Goal: Task Accomplishment & Management: Use online tool/utility

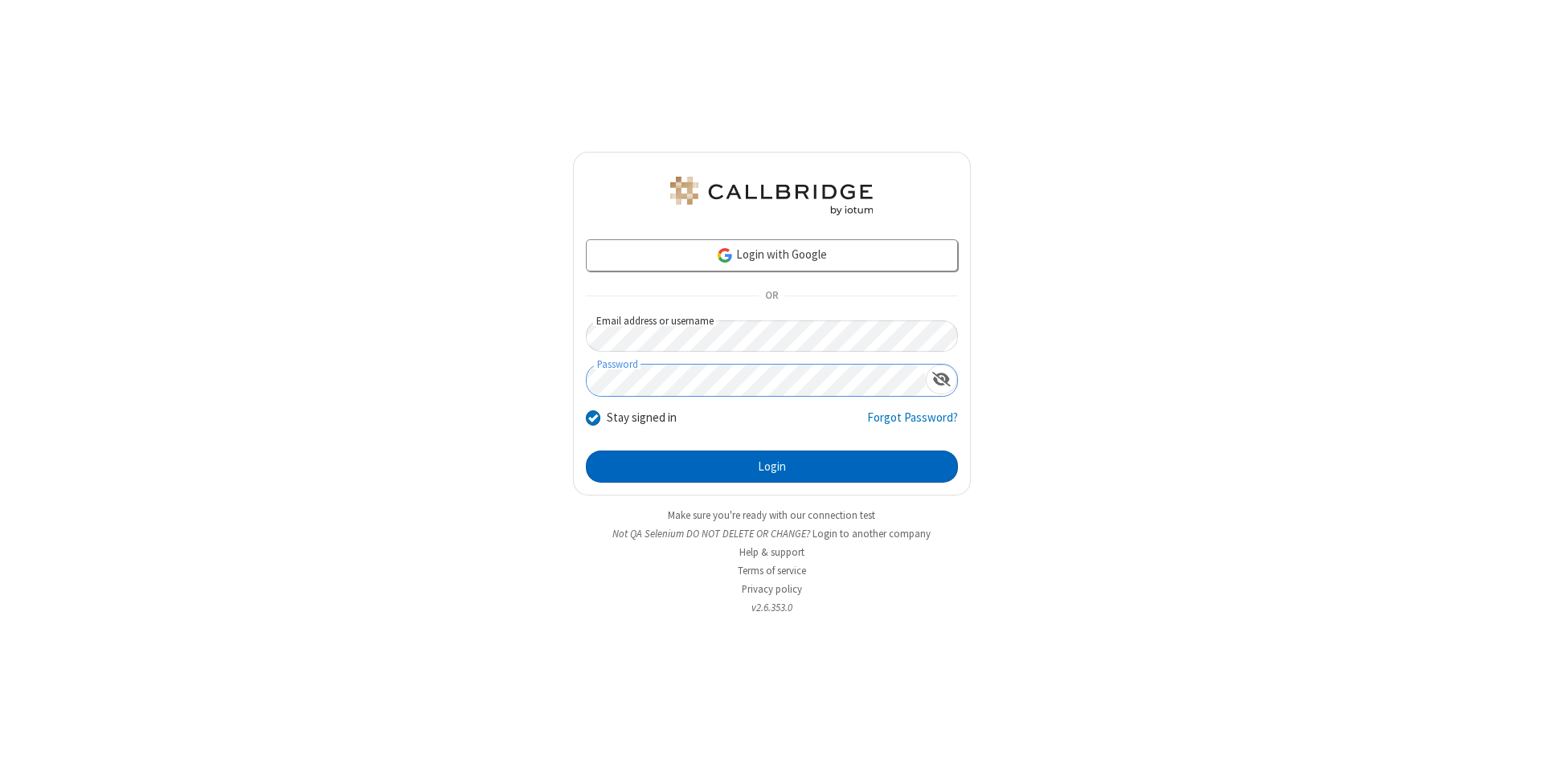
click at [771, 467] on button "Login" at bounding box center [772, 467] width 372 height 32
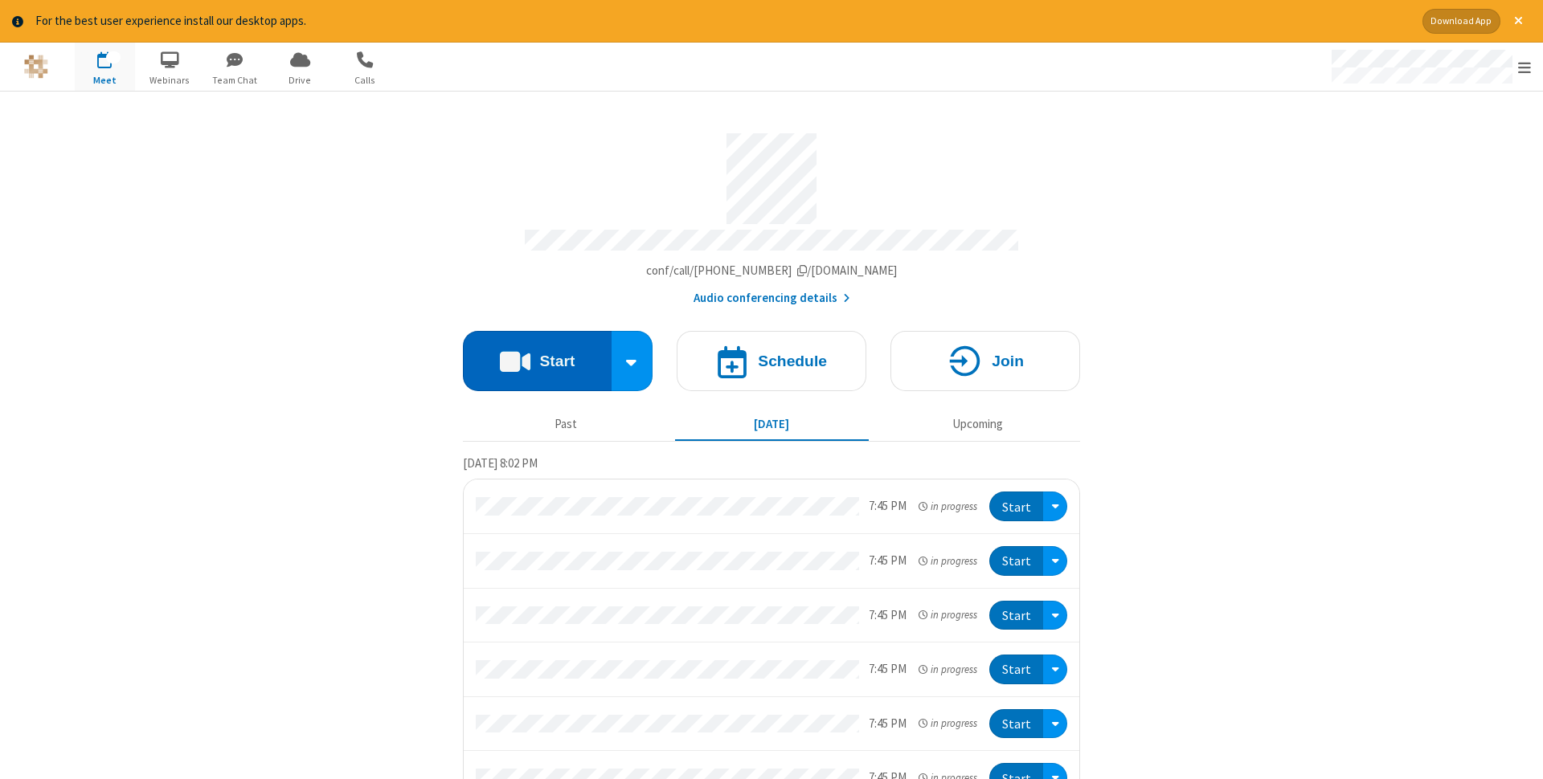
click at [537, 356] on button "Start" at bounding box center [537, 361] width 149 height 60
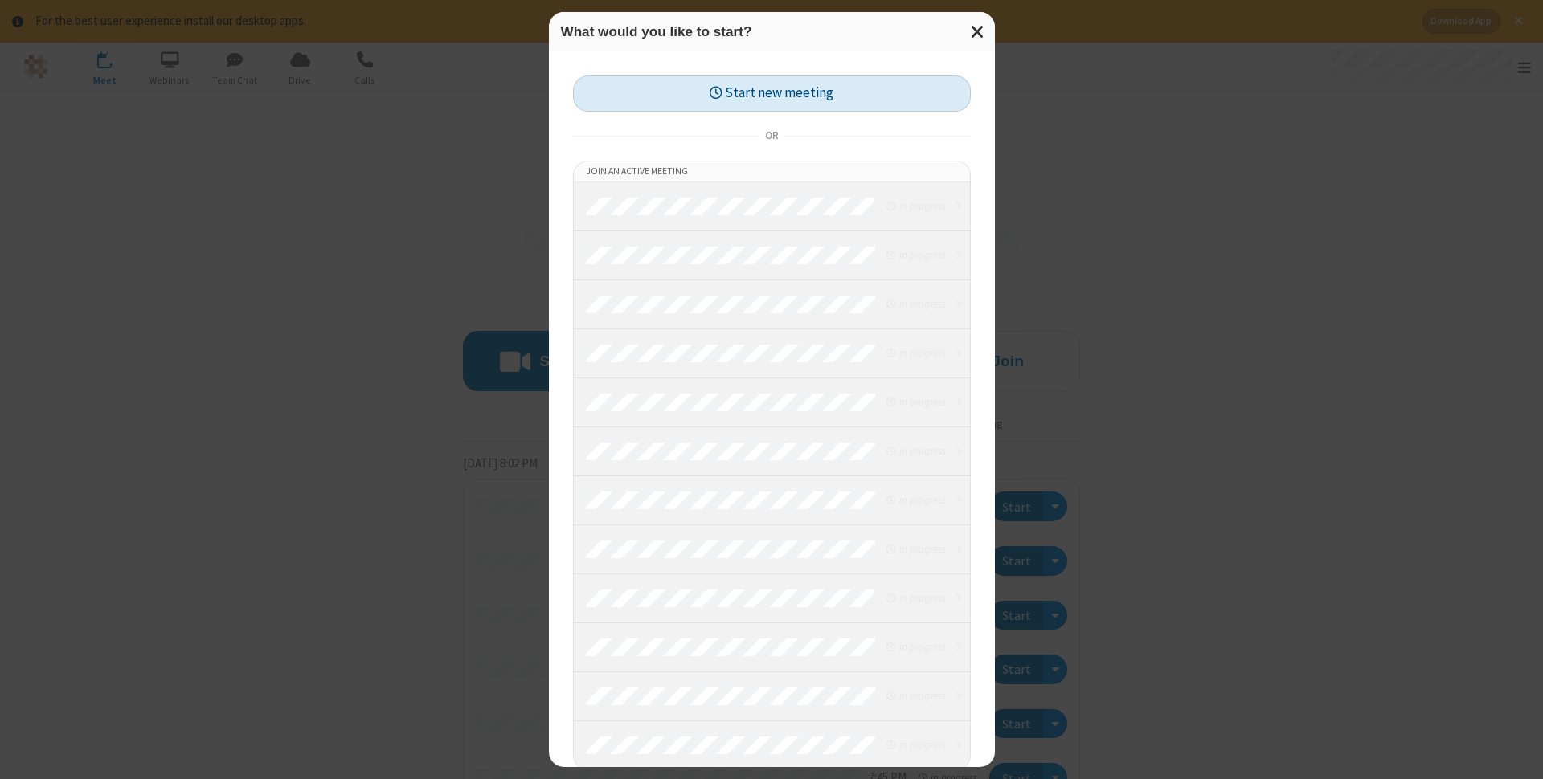
click at [771, 93] on button "Start new meeting" at bounding box center [772, 94] width 398 height 36
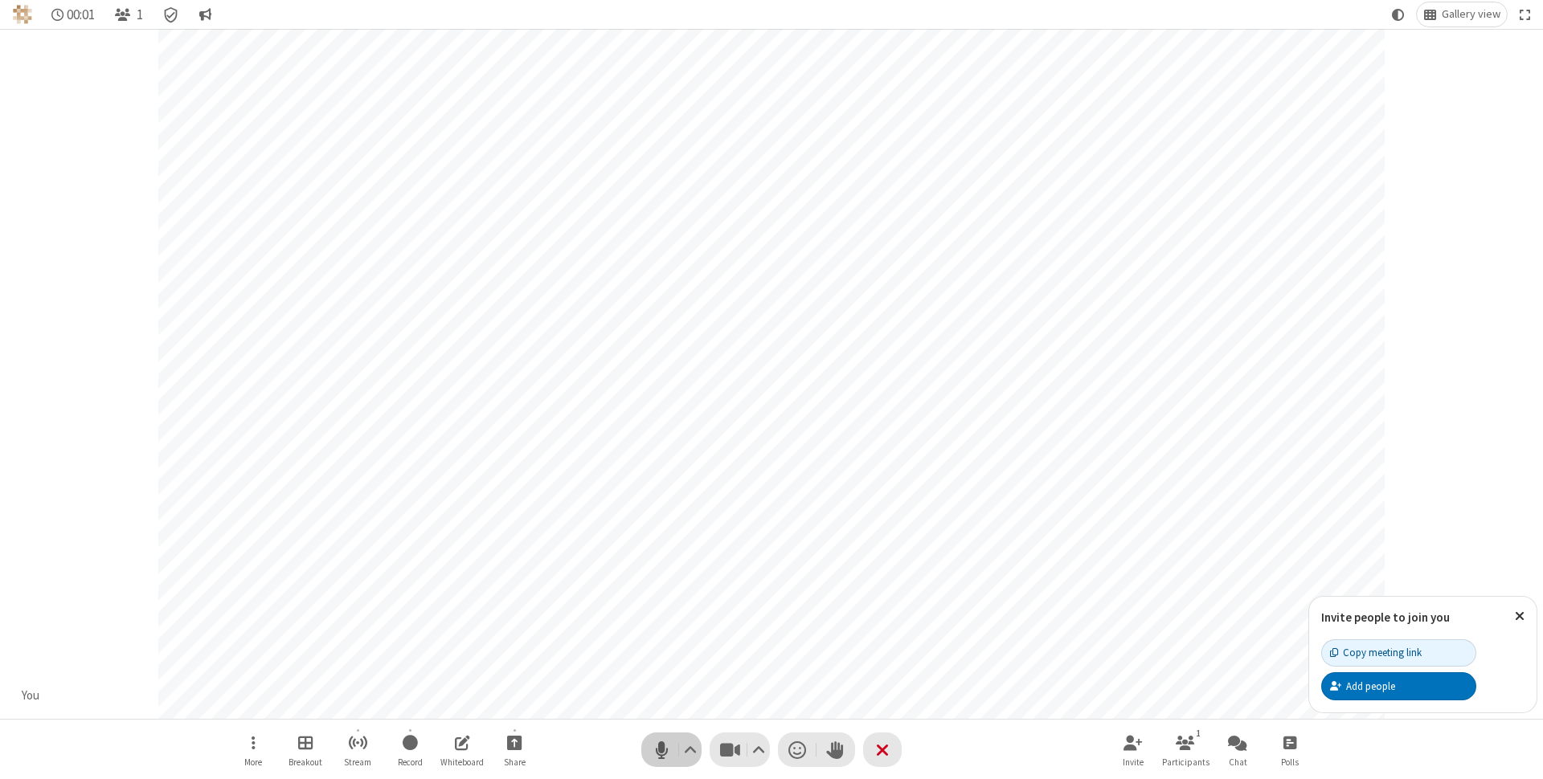
click at [661, 750] on span "Mute (⌘+Shift+A)" at bounding box center [661, 749] width 24 height 23
click at [661, 750] on span "Unmute (⌘+Shift+A)" at bounding box center [661, 749] width 24 height 23
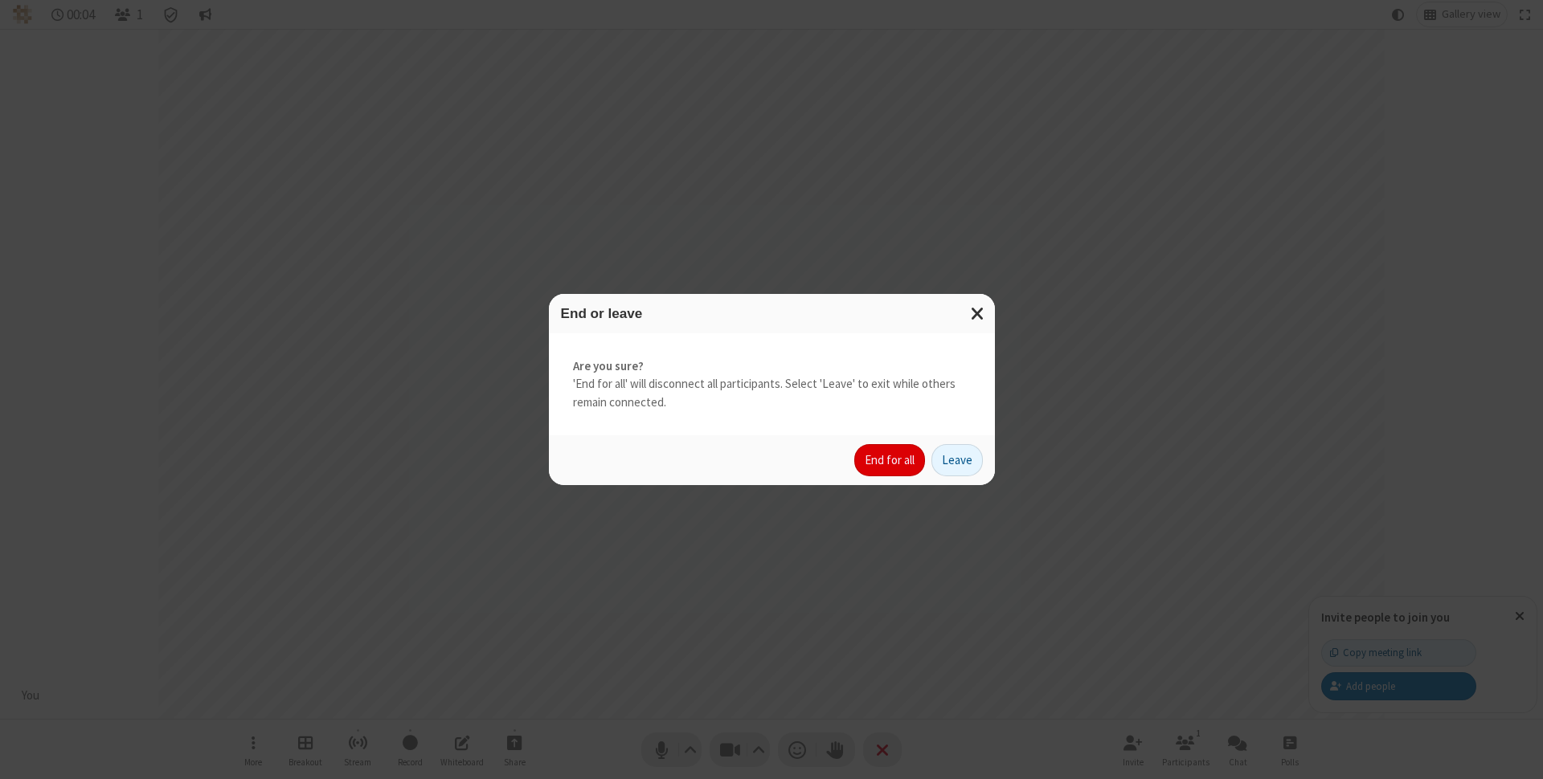
click at [890, 460] on button "End for all" at bounding box center [889, 460] width 71 height 32
